Goal: Task Accomplishment & Management: Manage account settings

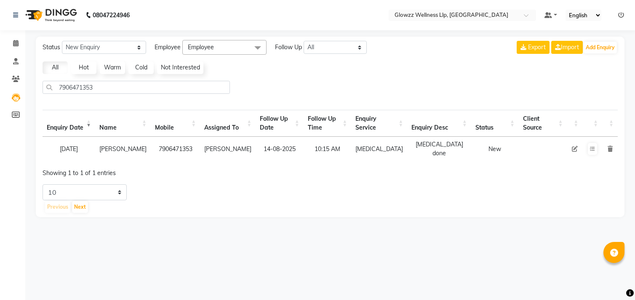
select select "[DATE]"
select select "10"
click at [619, 15] on icon at bounding box center [621, 15] width 6 height 6
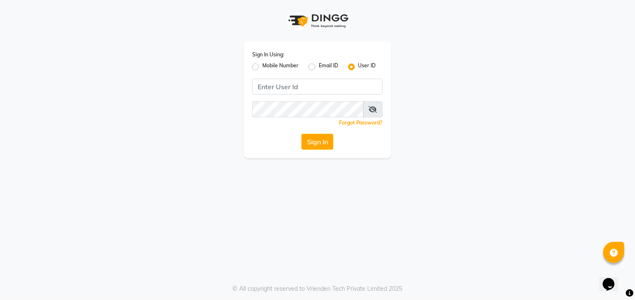
click at [262, 66] on div "Mobile Number" at bounding box center [275, 67] width 46 height 10
click at [262, 67] on label "Mobile Number" at bounding box center [280, 67] width 36 height 10
click at [262, 67] on input "Mobile Number" at bounding box center [264, 64] width 5 height 5
radio input "true"
radio input "false"
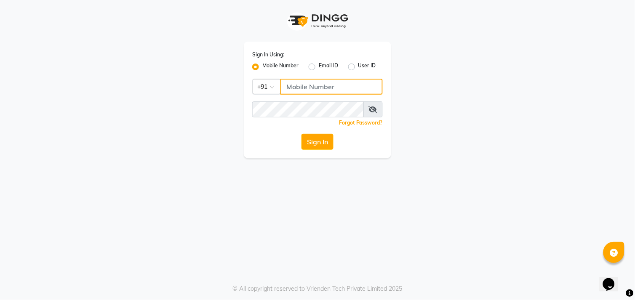
click at [308, 86] on input "Username" at bounding box center [331, 87] width 102 height 16
type input "8266926370"
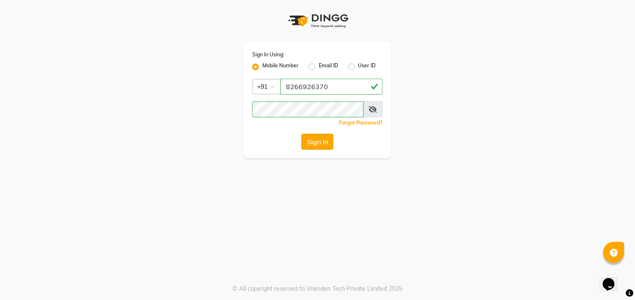
click at [317, 141] on button "Sign In" at bounding box center [317, 142] width 32 height 16
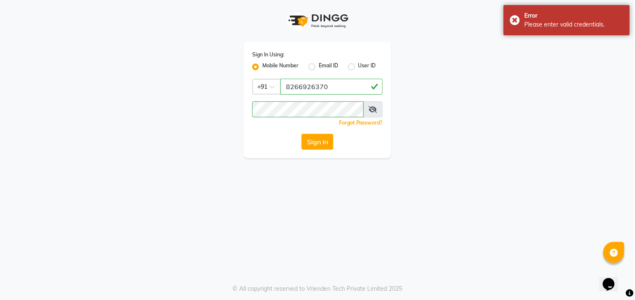
click at [378, 107] on span at bounding box center [372, 109] width 19 height 16
click at [375, 110] on icon at bounding box center [373, 109] width 8 height 7
click at [318, 136] on button "Sign In" at bounding box center [317, 142] width 32 height 16
